Goal: Check status: Check status

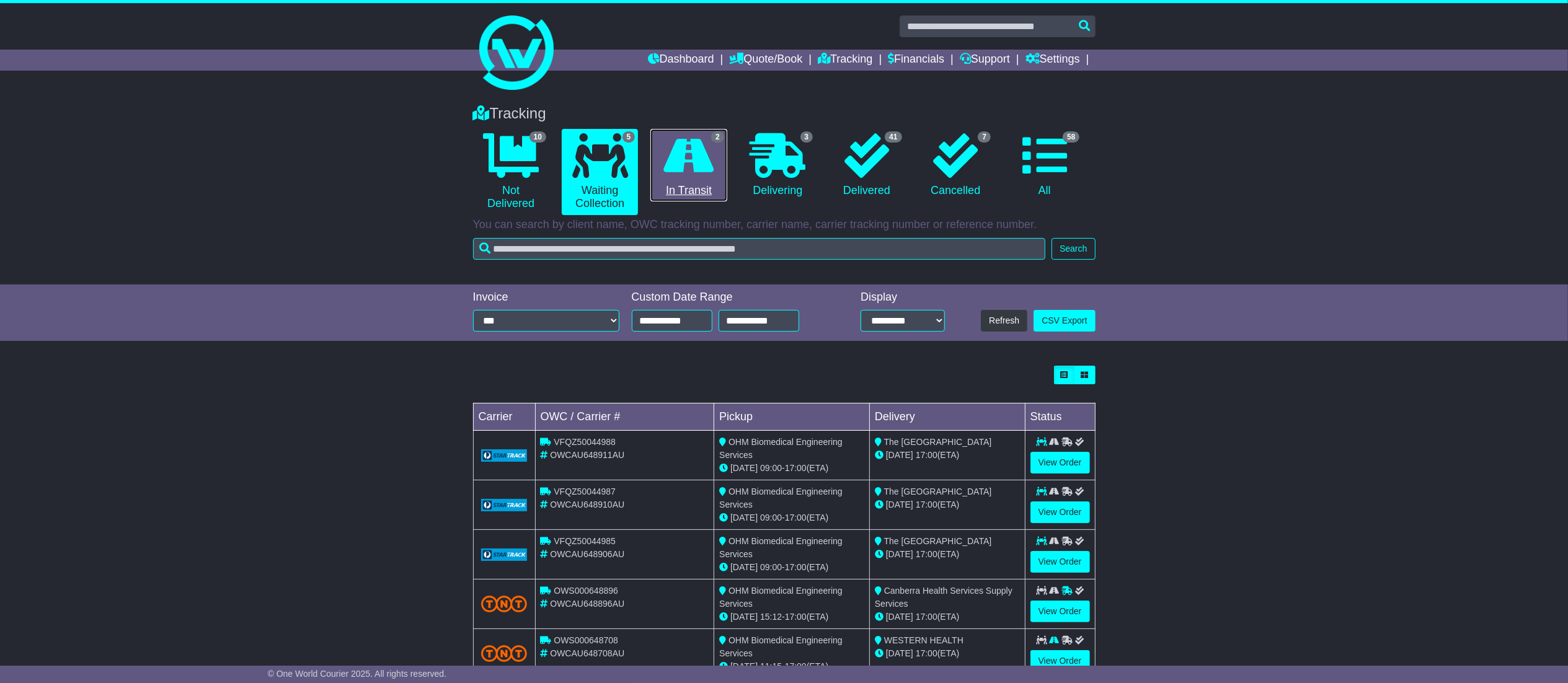
click at [696, 175] on icon at bounding box center [688, 155] width 50 height 44
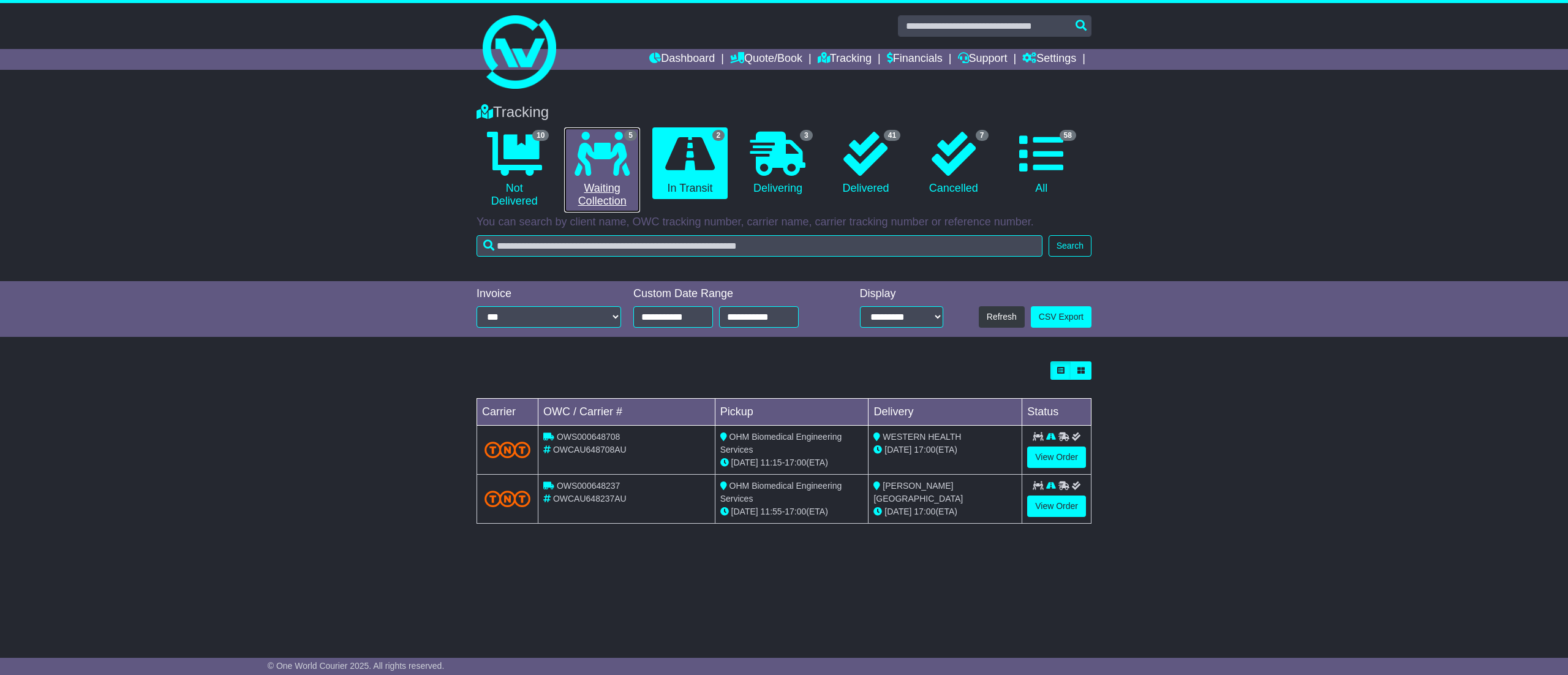
click at [591, 180] on link "5 Waiting Collection" at bounding box center [601, 170] width 75 height 85
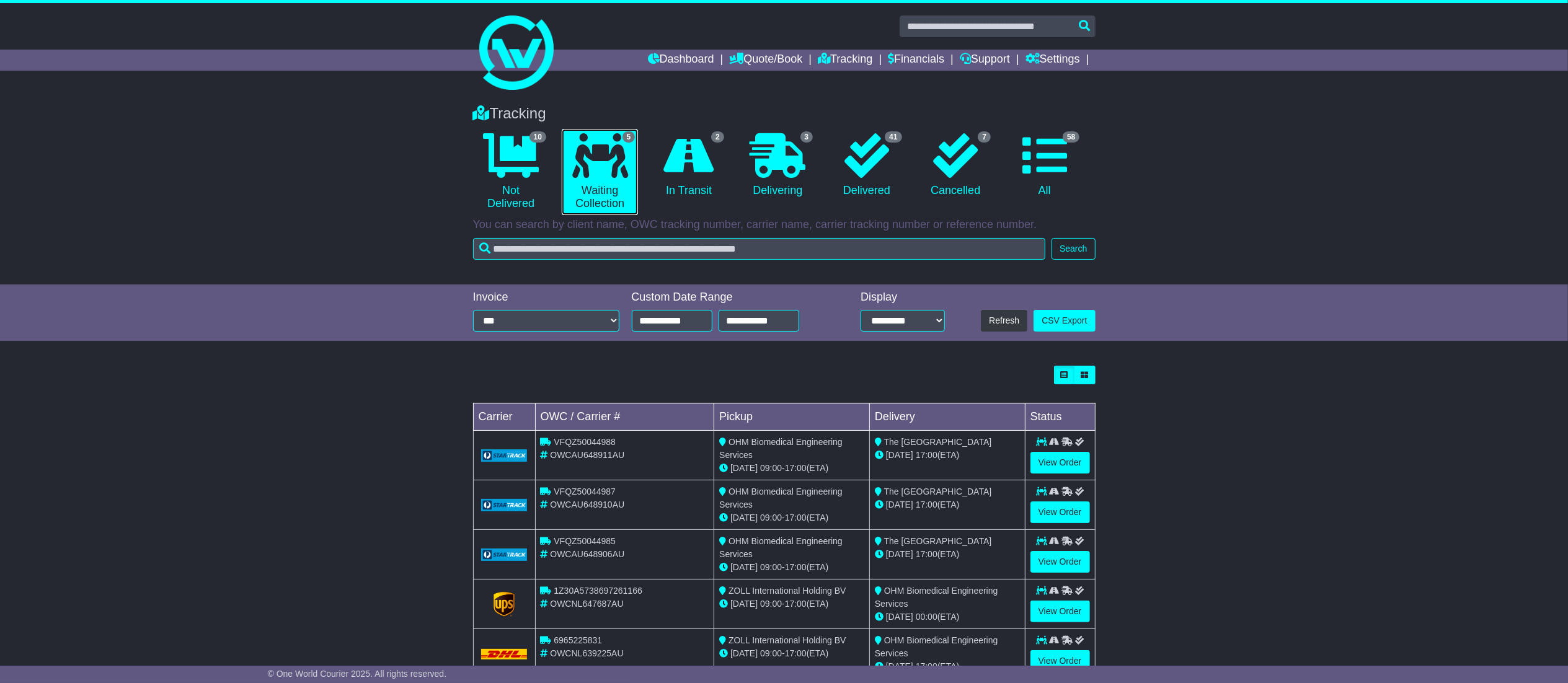
scroll to position [41, 0]
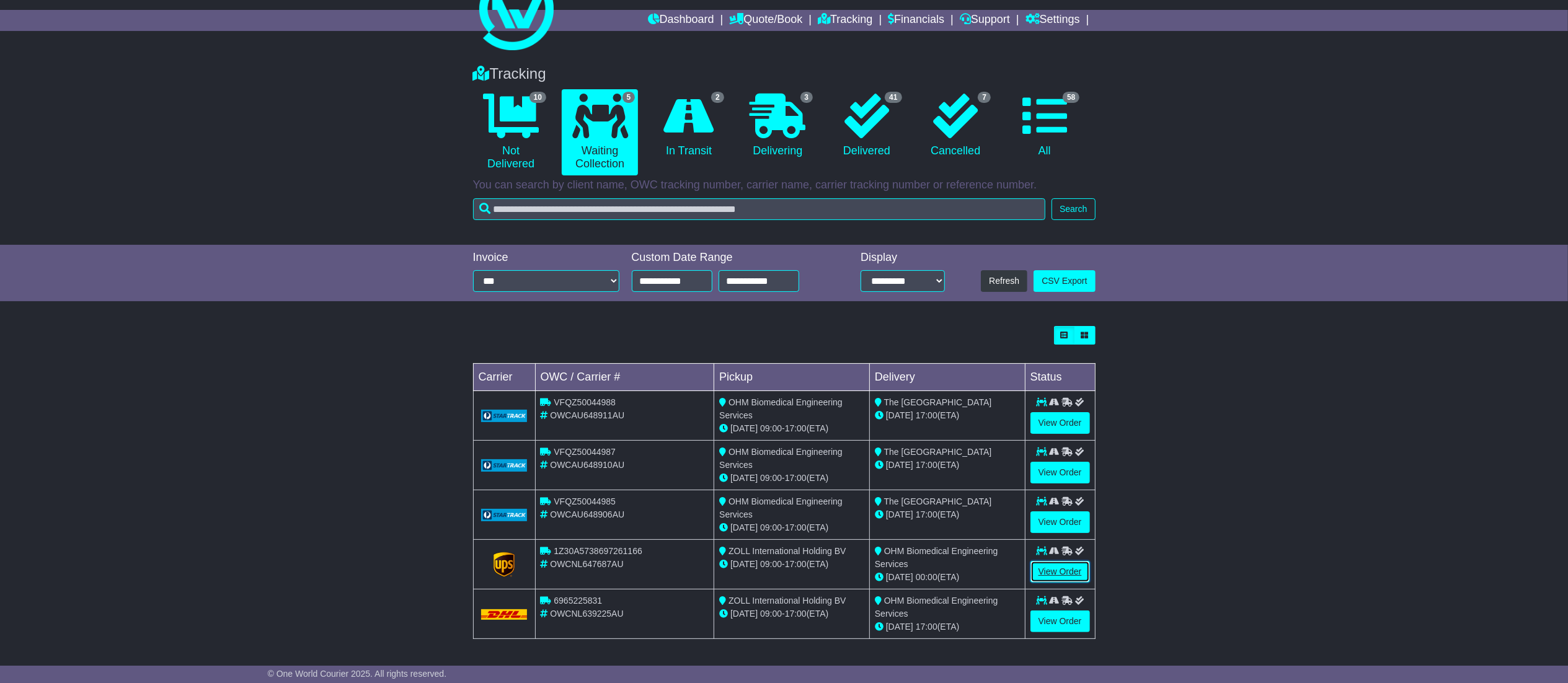
click at [1073, 569] on link "View Order" at bounding box center [1060, 571] width 59 height 21
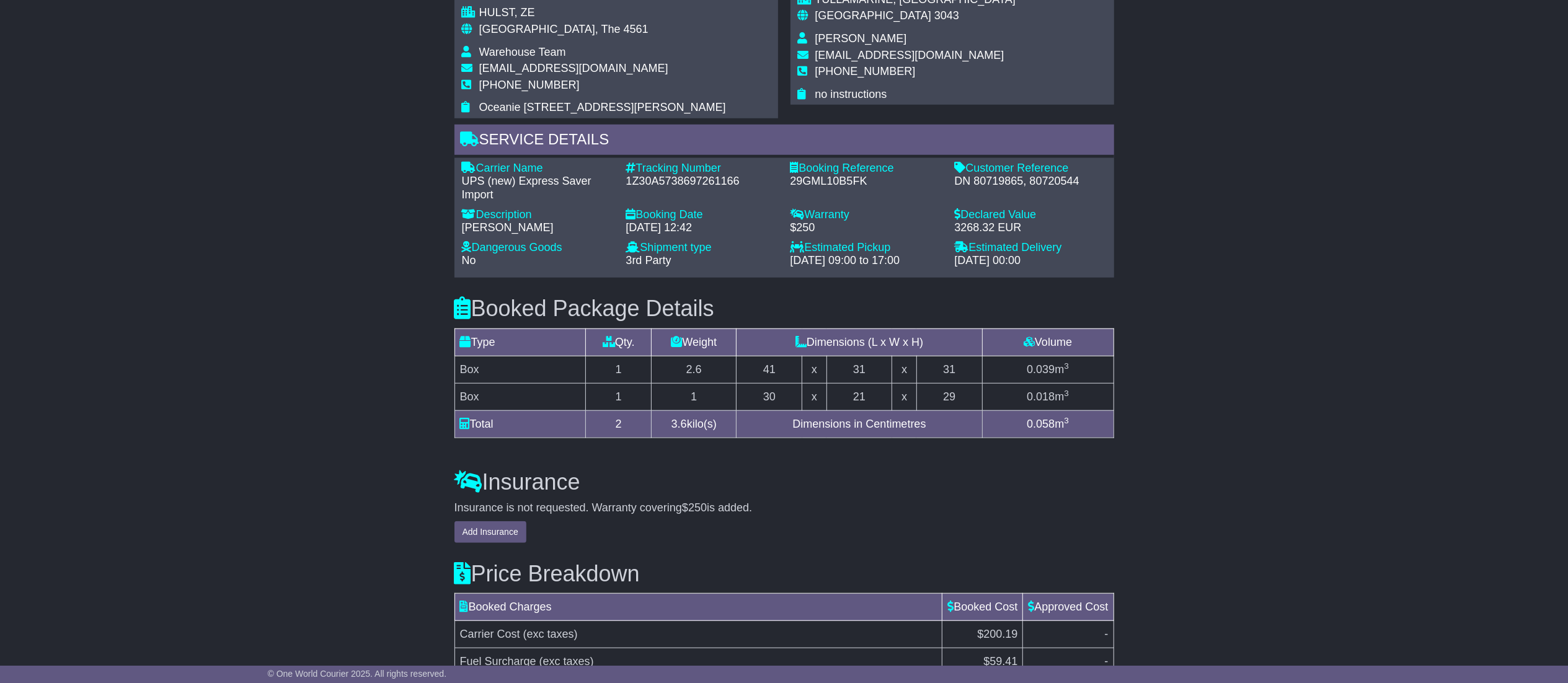
scroll to position [958, 0]
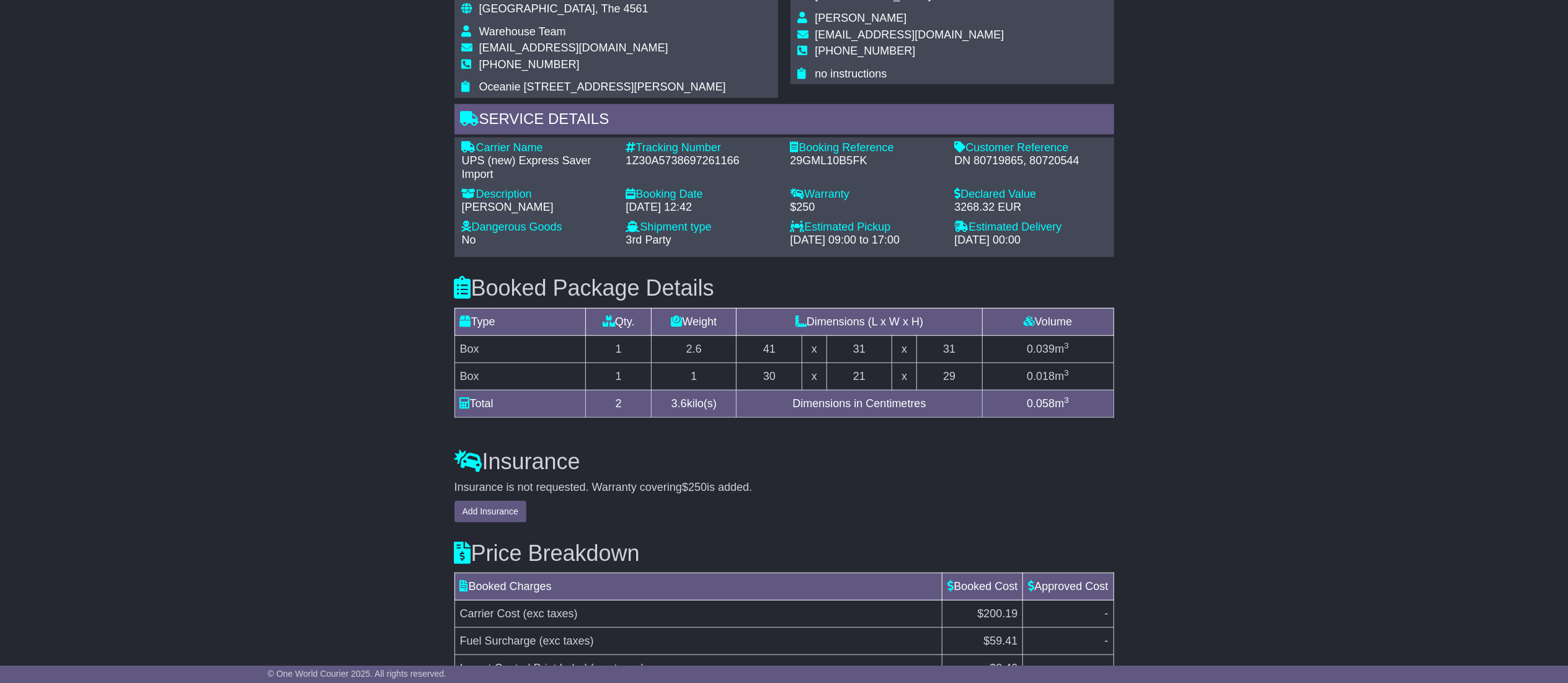
drag, startPoint x: 1581, startPoint y: 529, endPoint x: 1573, endPoint y: 483, distance: 46.7
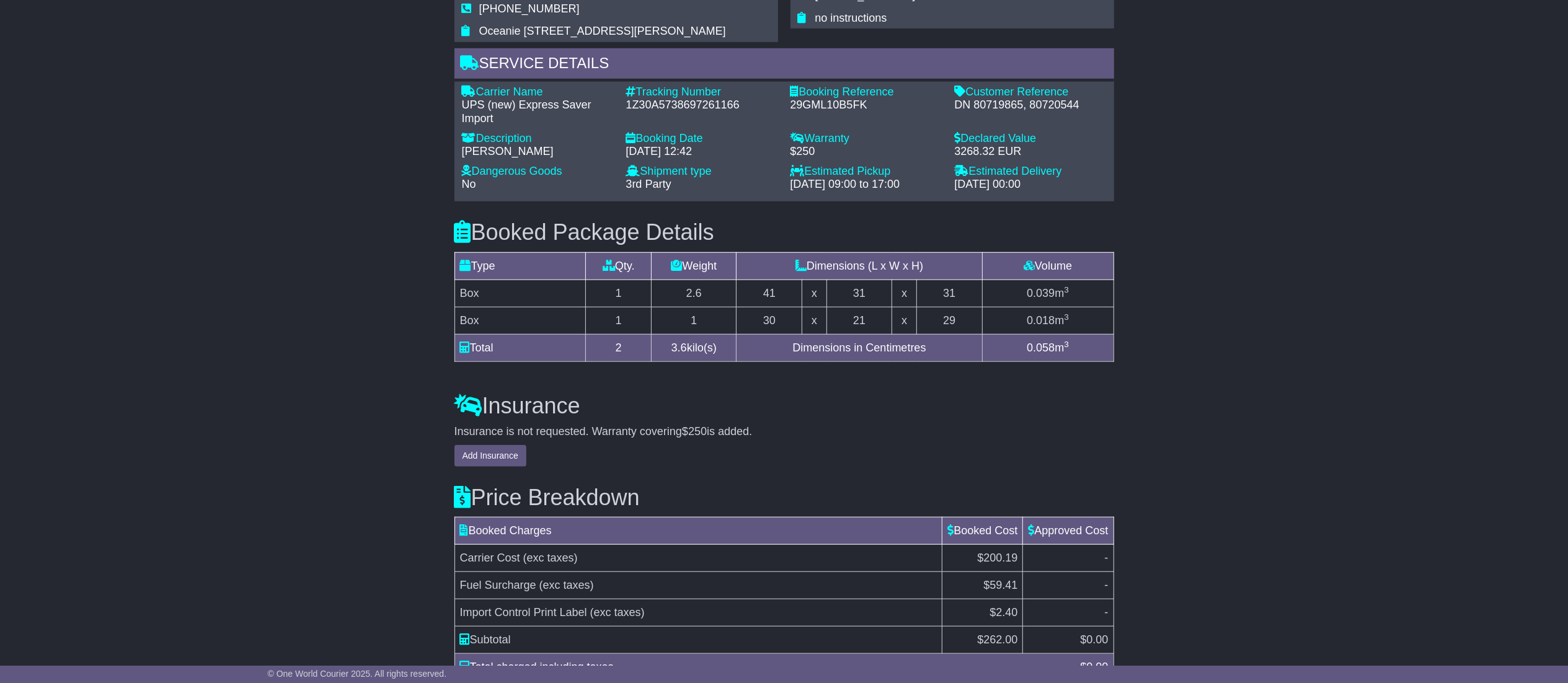
scroll to position [1075, 0]
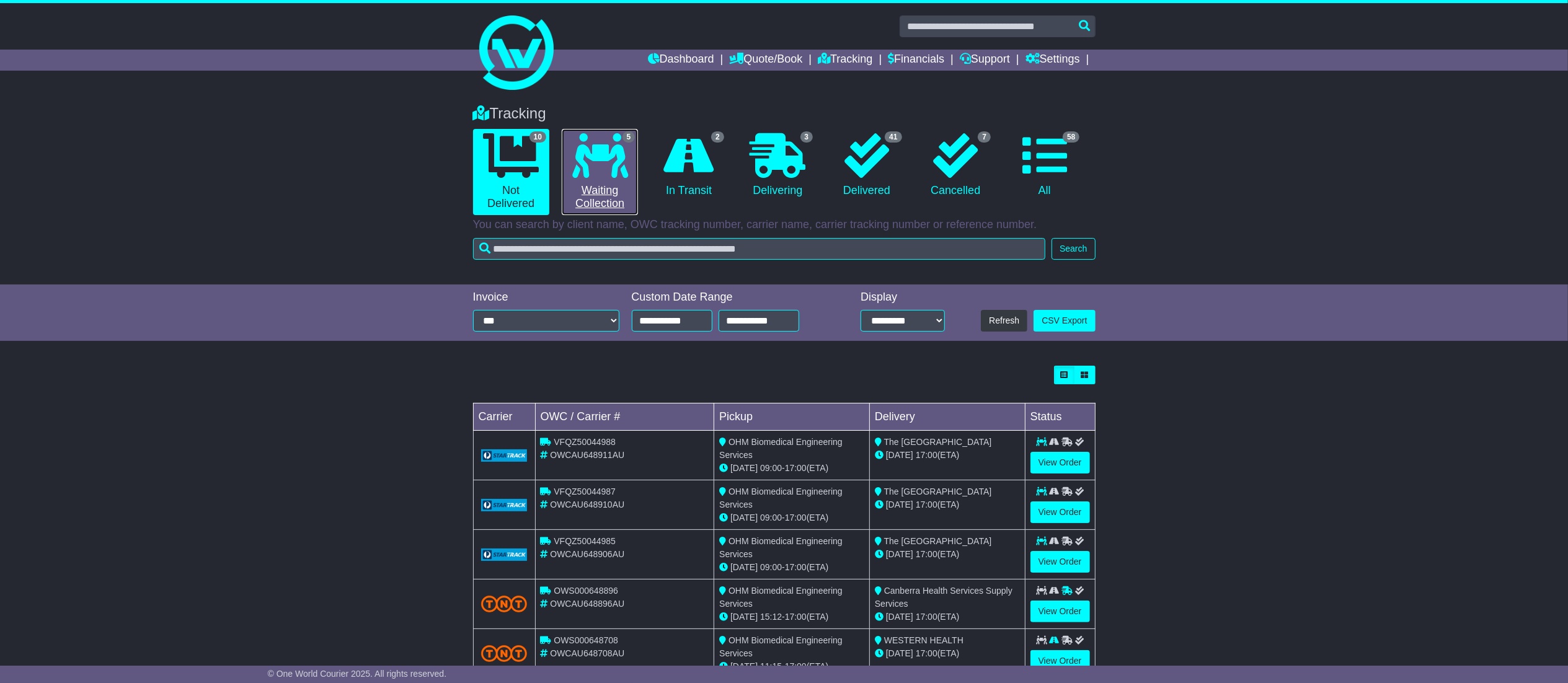
click at [623, 181] on link "5 Waiting Collection" at bounding box center [600, 172] width 76 height 86
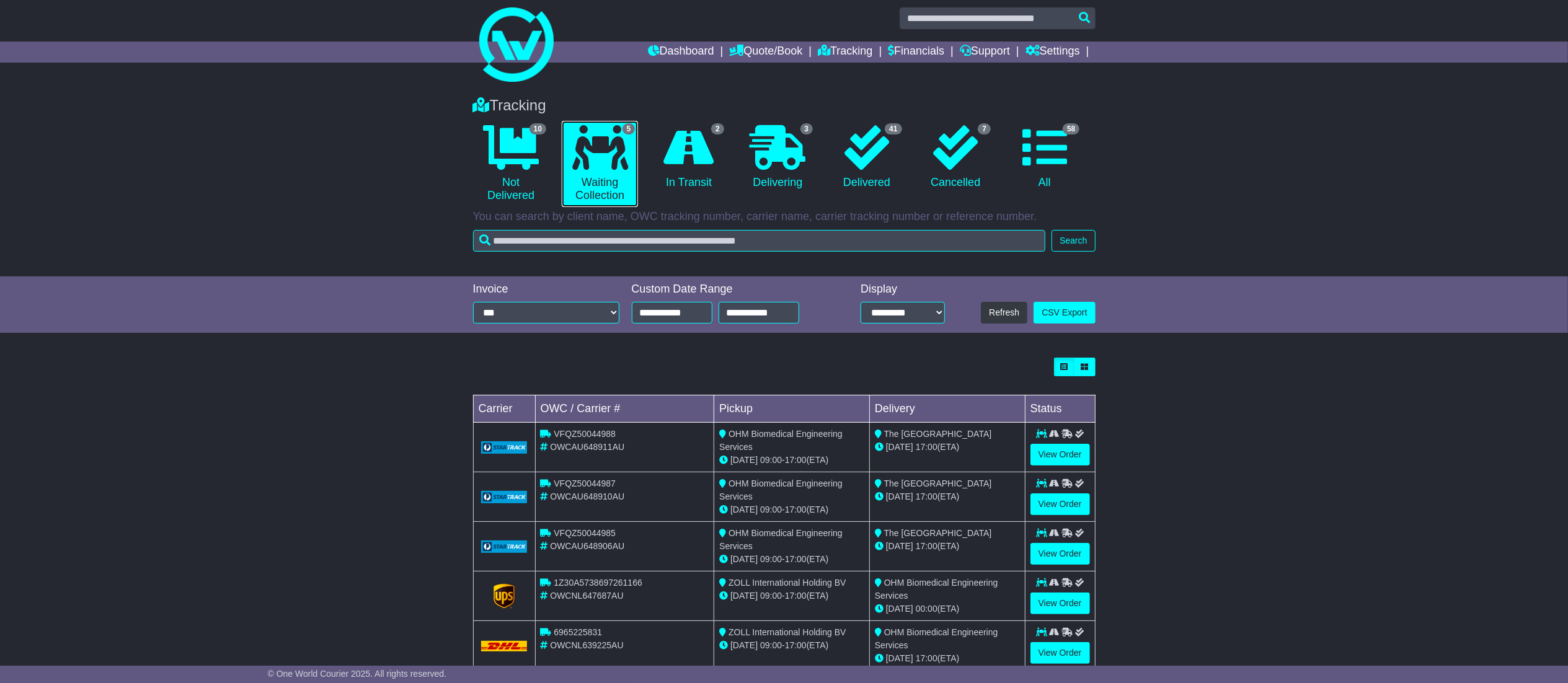
scroll to position [15, 0]
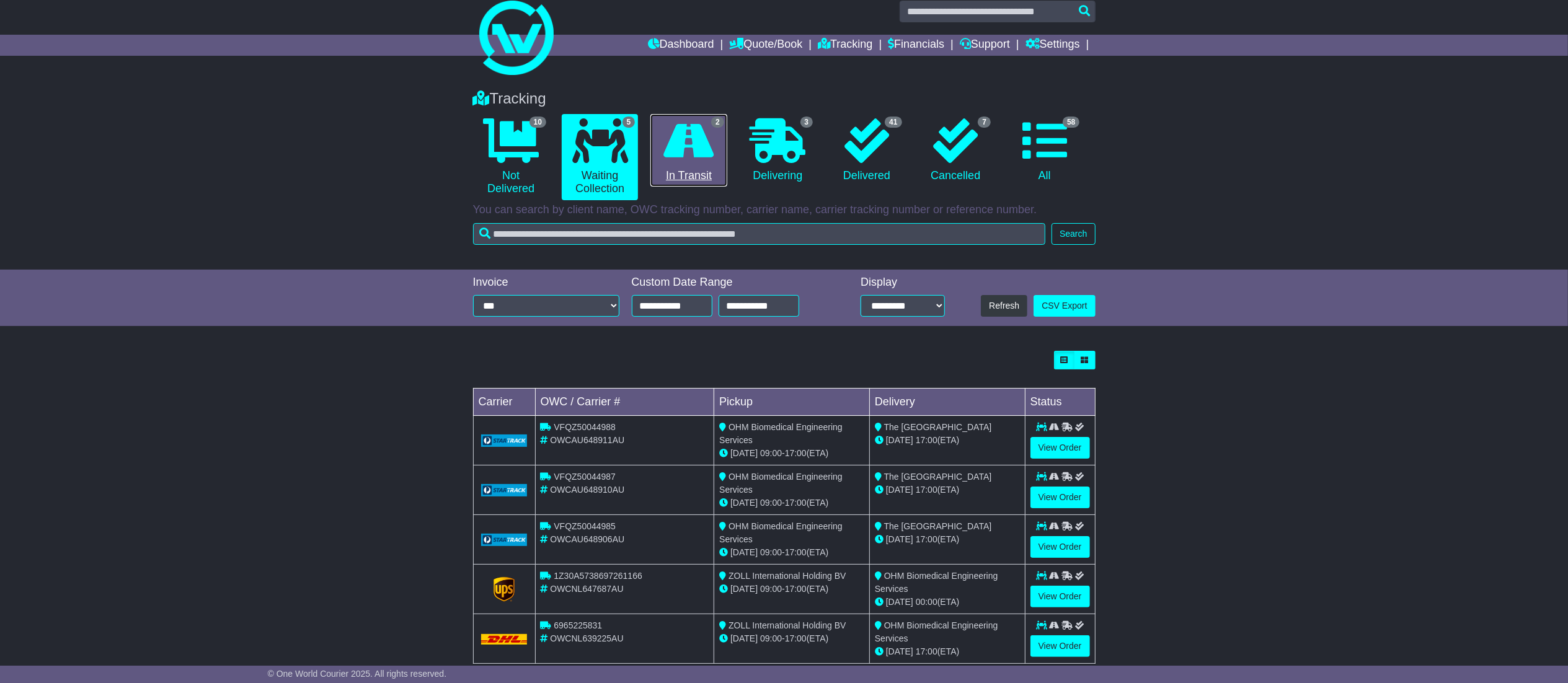
click at [689, 166] on link "2 In Transit" at bounding box center [688, 150] width 76 height 73
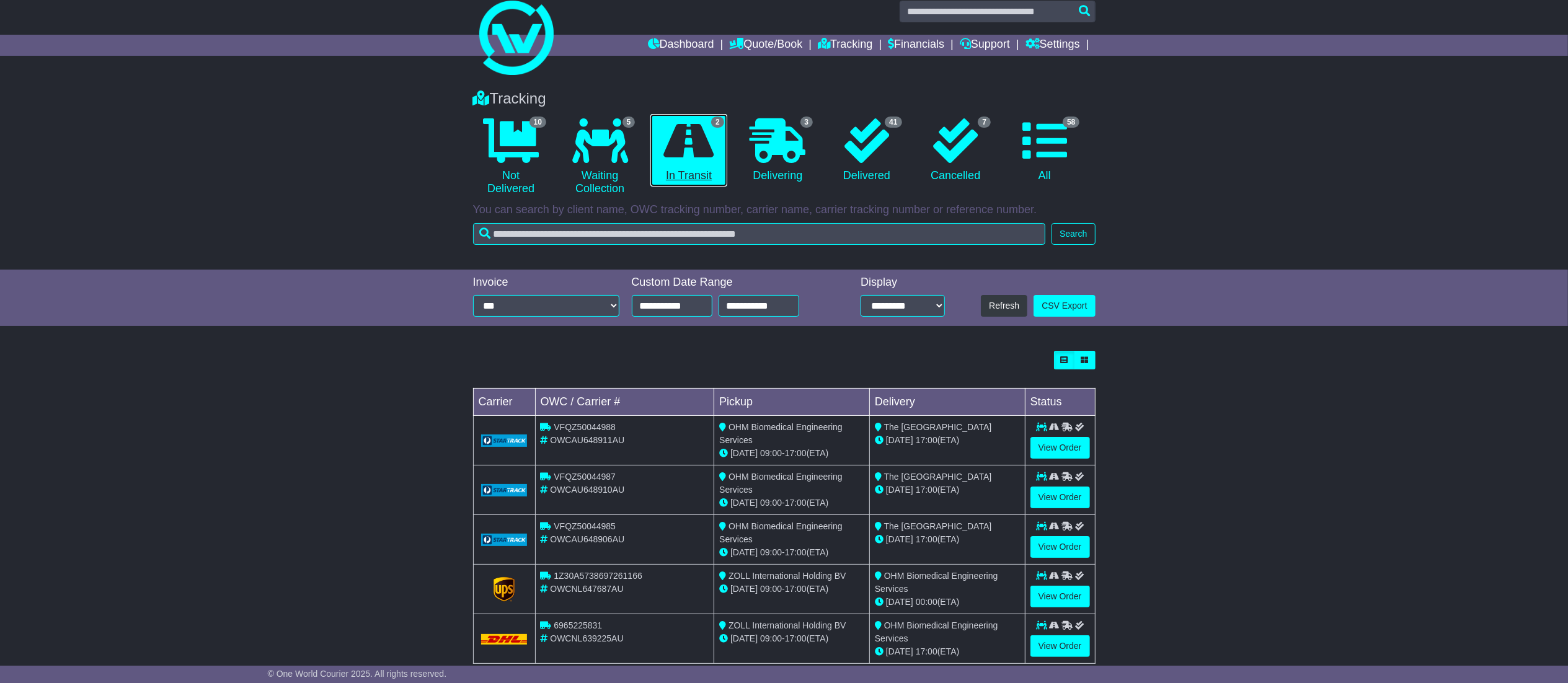
scroll to position [0, 0]
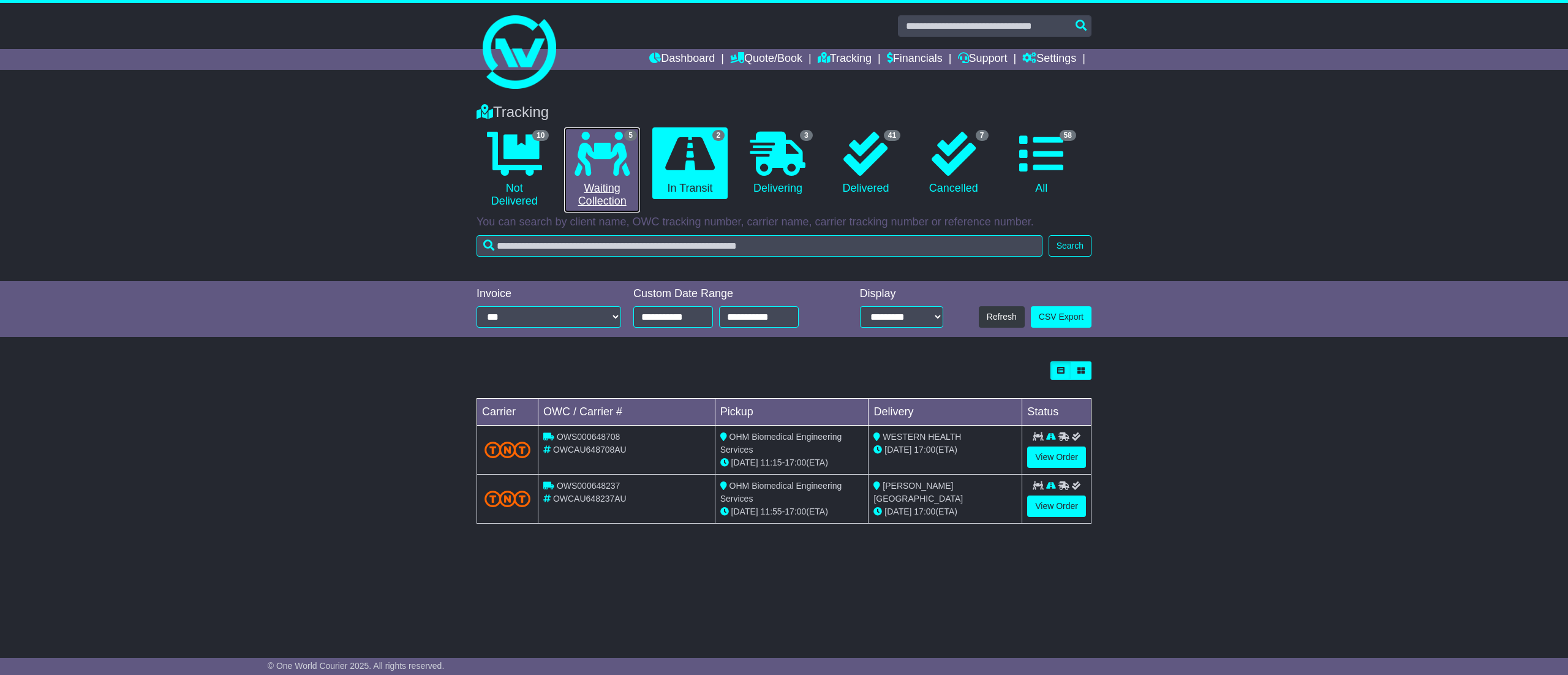
click at [630, 173] on icon at bounding box center [602, 153] width 55 height 44
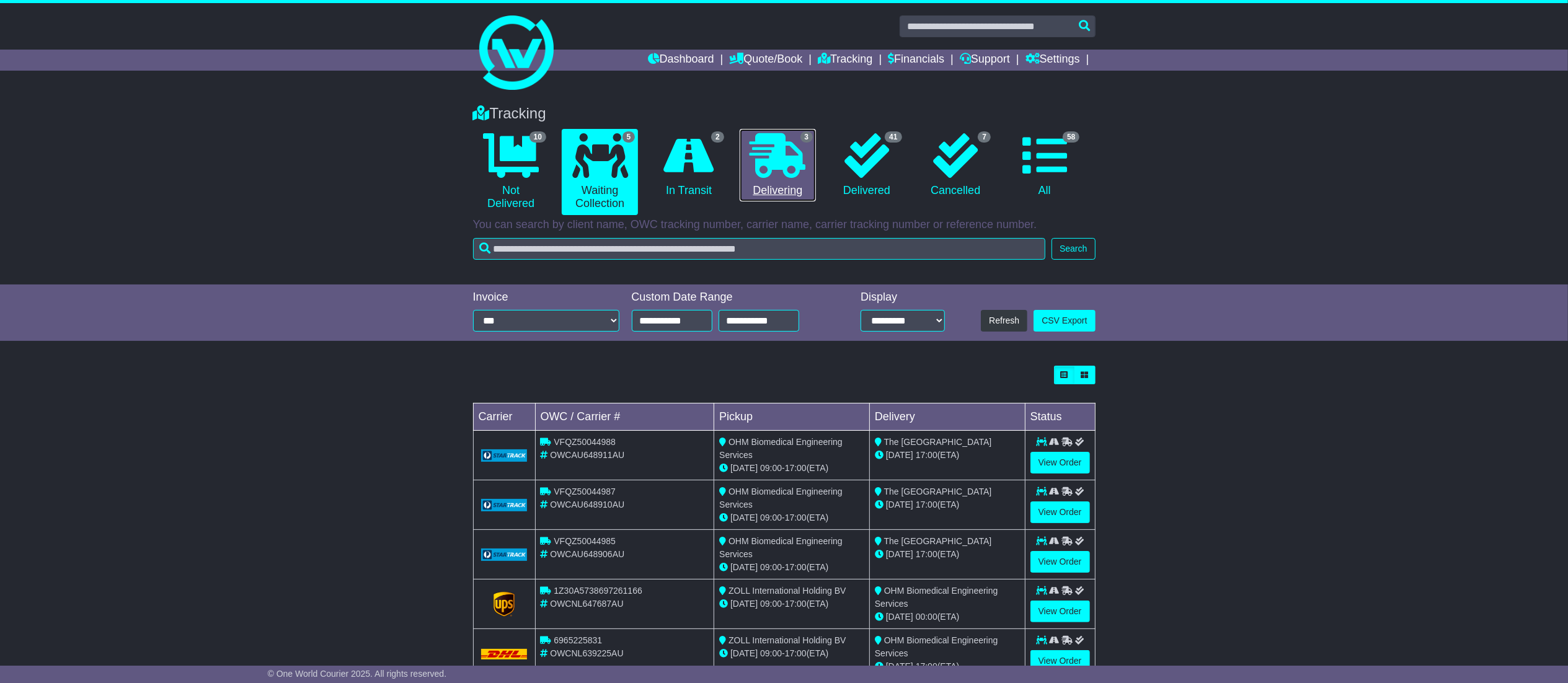
click at [804, 175] on icon at bounding box center [778, 155] width 56 height 44
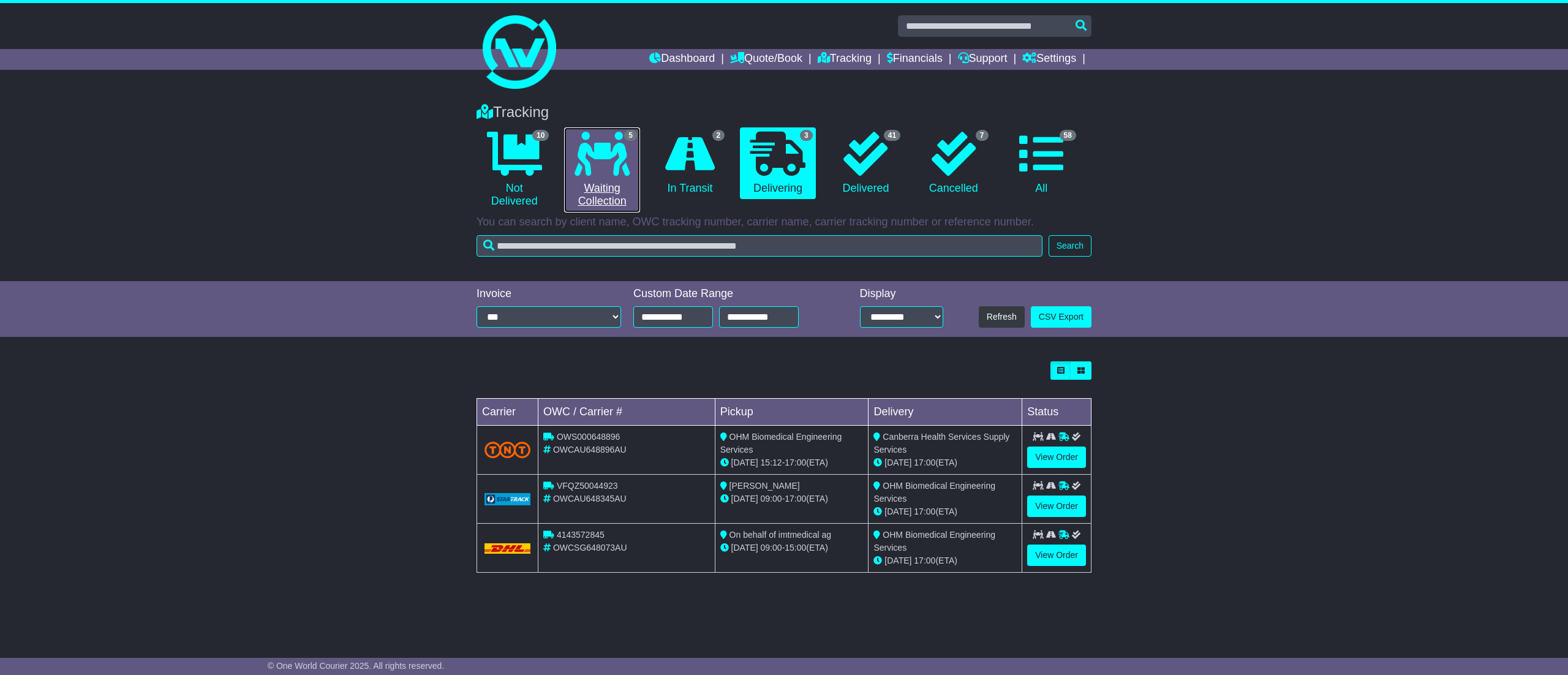
click at [591, 196] on link "5 Waiting Collection" at bounding box center [601, 170] width 75 height 85
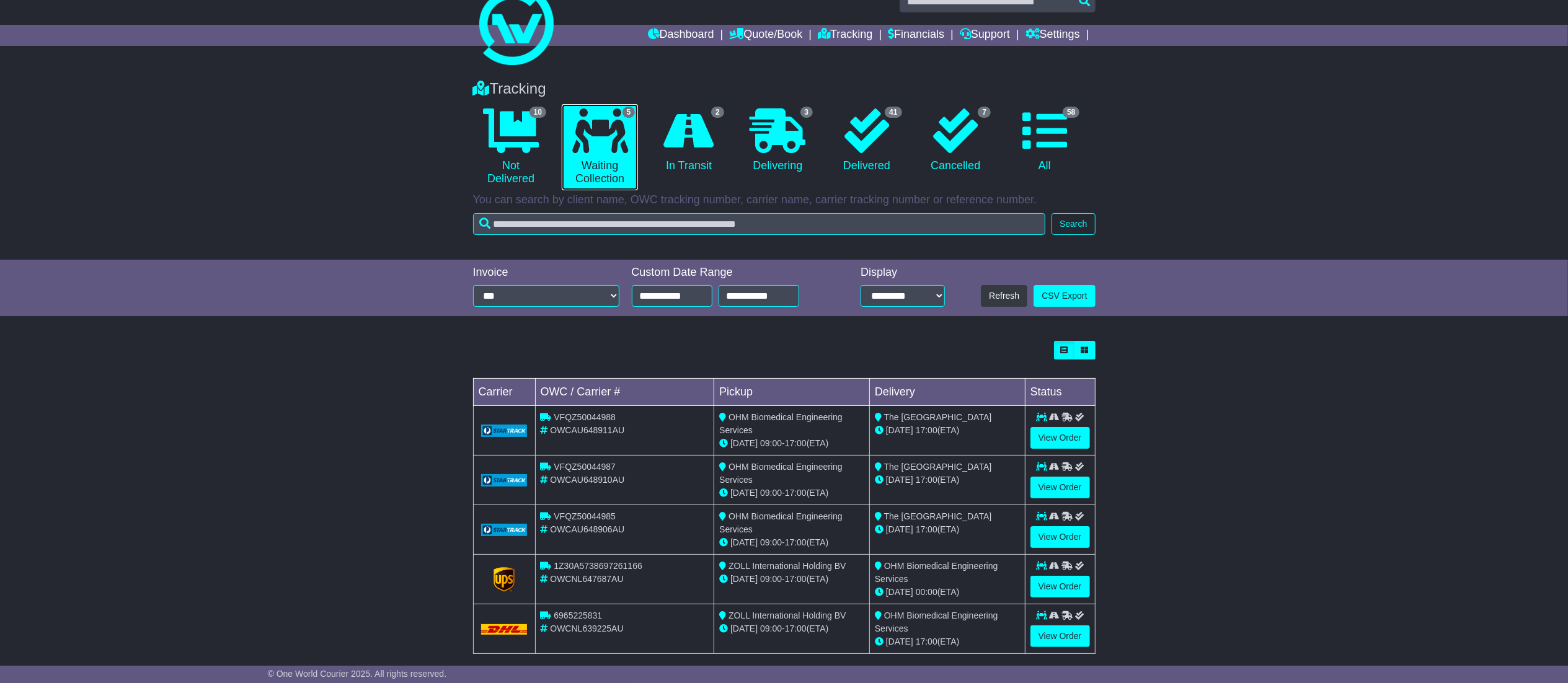
scroll to position [16, 0]
